Goal: Ask a question

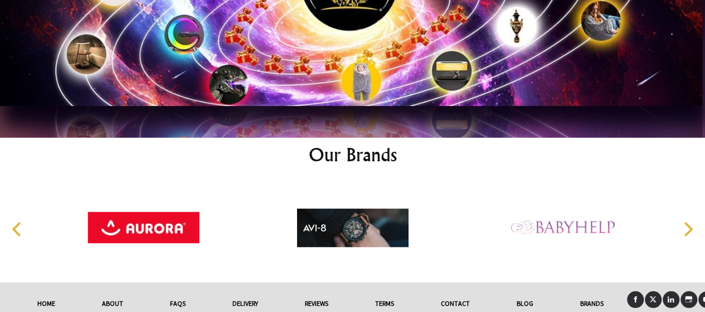
scroll to position [5723, 0]
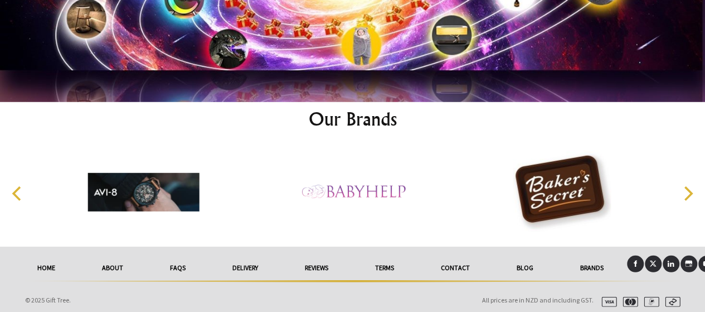
click at [462, 262] on link "Contact" at bounding box center [456, 267] width 76 height 25
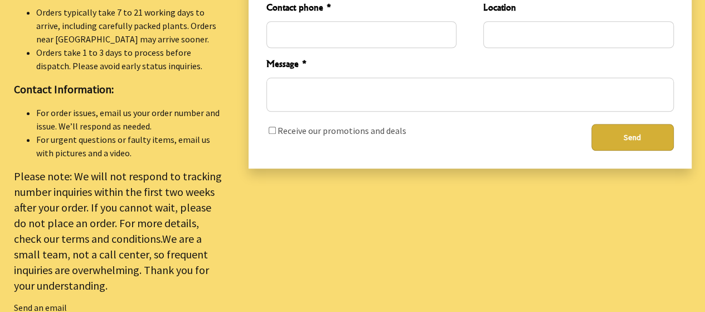
scroll to position [558, 0]
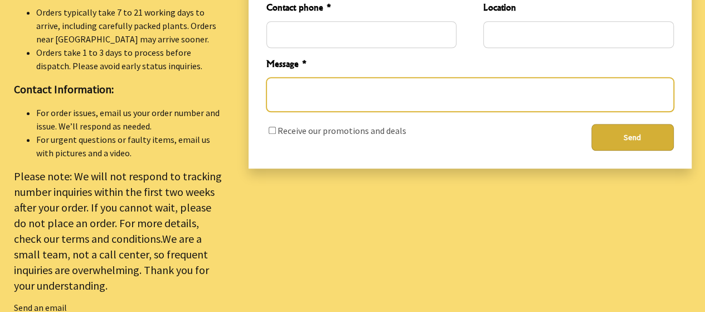
click at [458, 89] on textarea "Message *" at bounding box center [471, 95] width 408 height 34
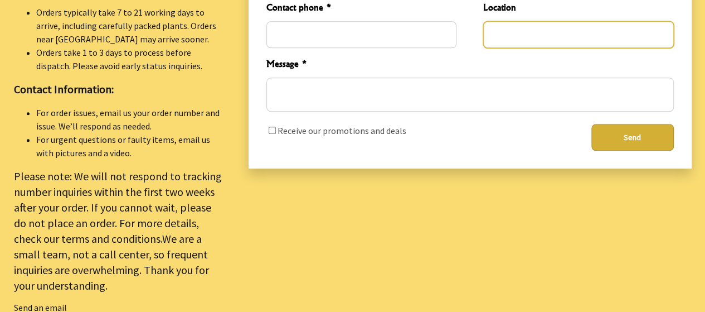
click at [529, 33] on input "Location" at bounding box center [578, 34] width 190 height 27
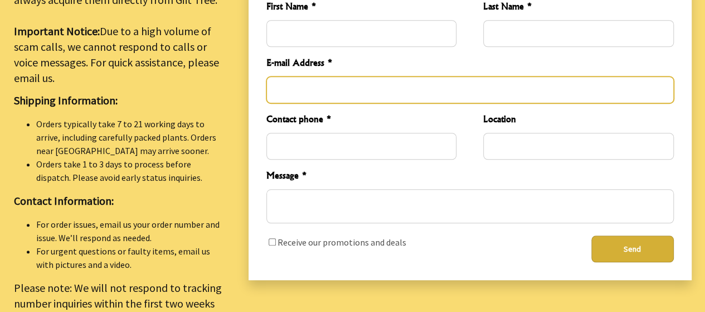
drag, startPoint x: 280, startPoint y: 90, endPoint x: 322, endPoint y: 95, distance: 42.2
click at [280, 90] on input "E-mail Address *" at bounding box center [471, 89] width 408 height 27
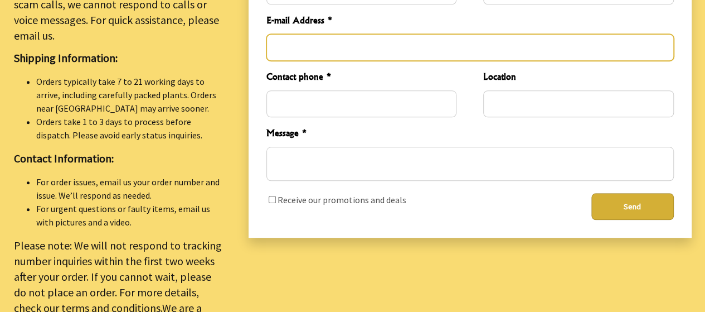
scroll to position [558, 0]
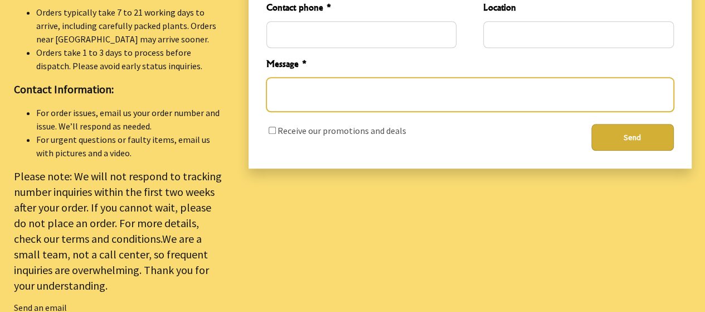
drag, startPoint x: 288, startPoint y: 86, endPoint x: 690, endPoint y: 109, distance: 402.7
click at [306, 90] on textarea "Message *" at bounding box center [471, 95] width 408 height 34
